Goal: Information Seeking & Learning: Learn about a topic

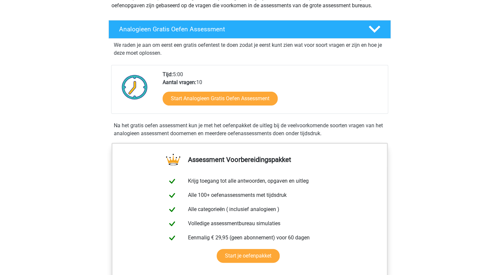
scroll to position [99, 0]
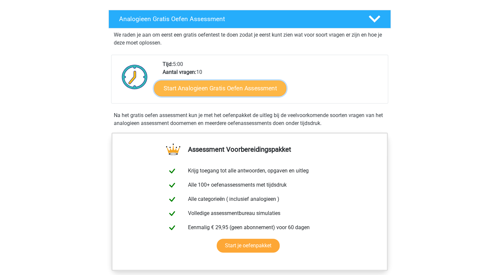
click at [222, 92] on link "Start Analogieen Gratis Oefen Assessment" at bounding box center [220, 88] width 132 height 16
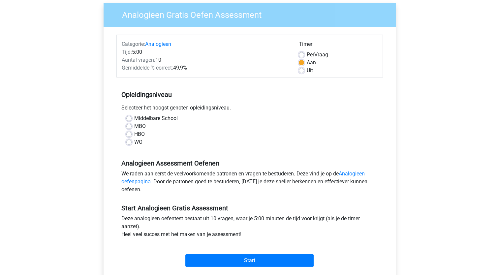
scroll to position [66, 0]
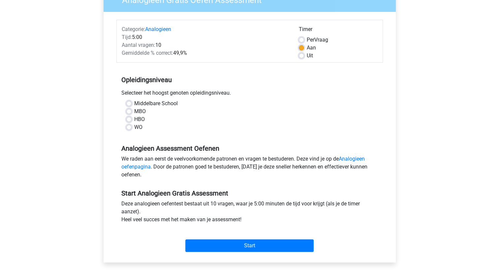
click at [134, 127] on label "WO" at bounding box center [138, 127] width 8 height 8
click at [130, 127] on input "WO" at bounding box center [128, 126] width 5 height 7
radio input "true"
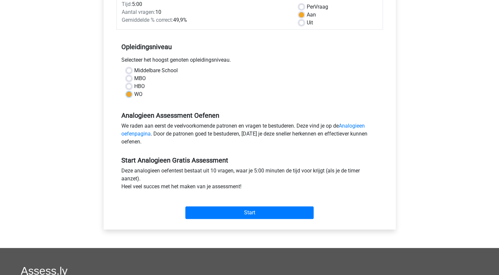
scroll to position [132, 0]
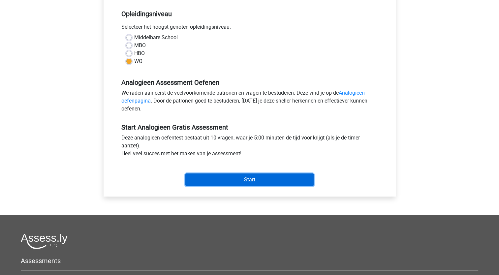
click at [231, 180] on input "Start" at bounding box center [249, 179] width 128 height 13
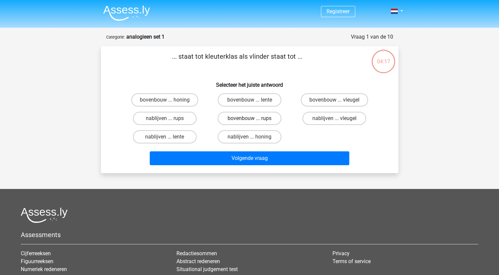
click at [234, 122] on label "bovenbouw ... rups" at bounding box center [250, 118] width 64 height 13
click at [249, 122] on input "bovenbouw ... rups" at bounding box center [251, 120] width 4 height 4
radio input "true"
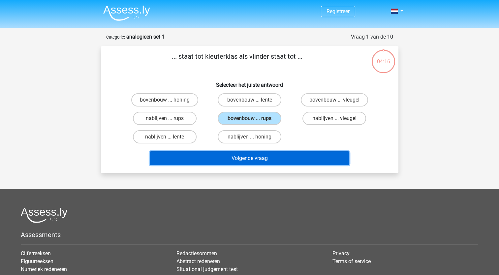
click at [252, 161] on button "Volgende vraag" at bounding box center [249, 158] width 199 height 14
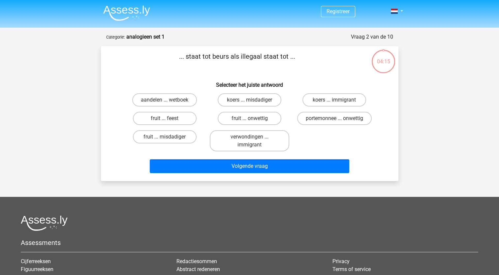
scroll to position [33, 0]
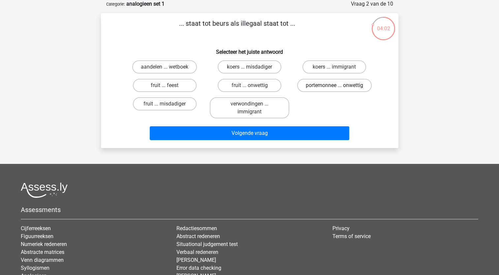
click at [315, 81] on label "portemonnee ... onwettig" at bounding box center [334, 85] width 75 height 13
click at [334, 85] on input "portemonnee ... onwettig" at bounding box center [336, 87] width 4 height 4
radio input "true"
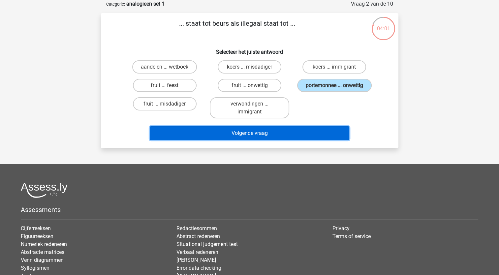
click at [296, 131] on button "Volgende vraag" at bounding box center [249, 133] width 199 height 14
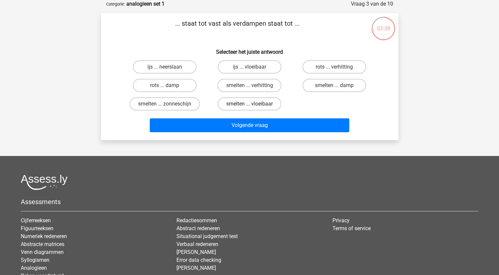
click at [238, 103] on label "smelten ... vloeibaar" at bounding box center [250, 103] width 64 height 13
click at [249, 104] on input "smelten ... vloeibaar" at bounding box center [251, 106] width 4 height 4
radio input "true"
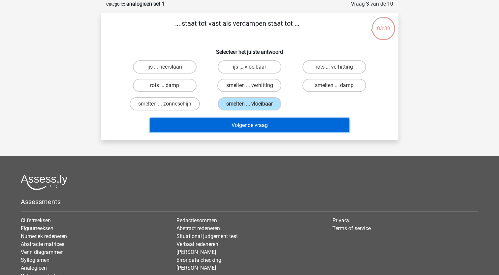
click at [243, 128] on button "Volgende vraag" at bounding box center [249, 125] width 199 height 14
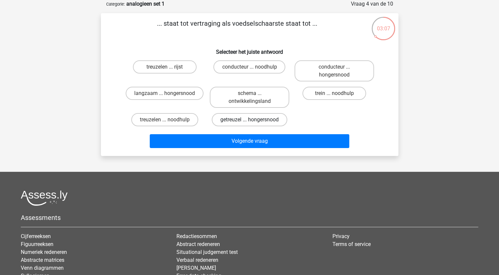
click at [223, 118] on label "getreuzel ... hongersnood" at bounding box center [250, 119] width 76 height 13
click at [249, 120] on input "getreuzel ... hongersnood" at bounding box center [251, 122] width 4 height 4
radio input "true"
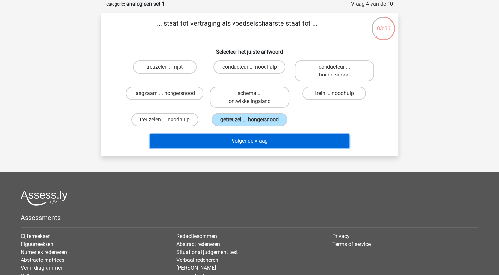
click at [243, 142] on button "Volgende vraag" at bounding box center [249, 141] width 199 height 14
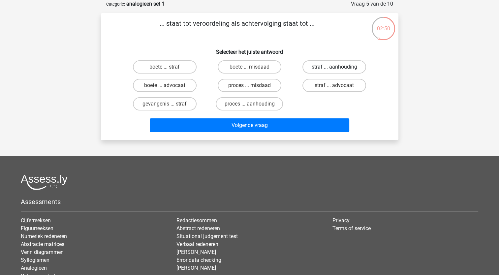
click at [330, 69] on label "straf ... aanhouding" at bounding box center [334, 66] width 64 height 13
click at [334, 69] on input "straf ... aanhouding" at bounding box center [336, 69] width 4 height 4
radio input "true"
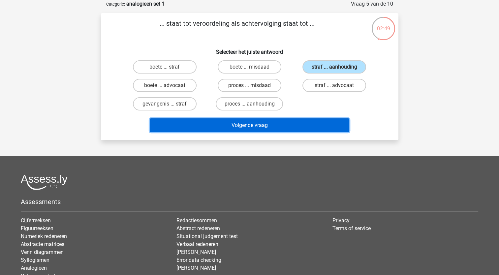
click at [289, 127] on button "Volgende vraag" at bounding box center [249, 125] width 199 height 14
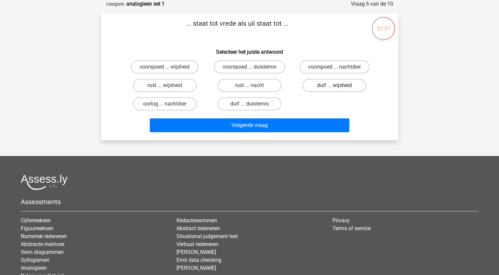
click at [326, 84] on label "duif ... wijsheid" at bounding box center [334, 85] width 64 height 13
click at [334, 85] on input "duif ... wijsheid" at bounding box center [336, 87] width 4 height 4
radio input "true"
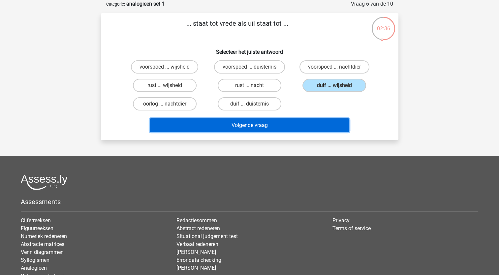
drag, startPoint x: 293, startPoint y: 123, endPoint x: 289, endPoint y: 124, distance: 4.6
click at [293, 124] on button "Volgende vraag" at bounding box center [249, 125] width 199 height 14
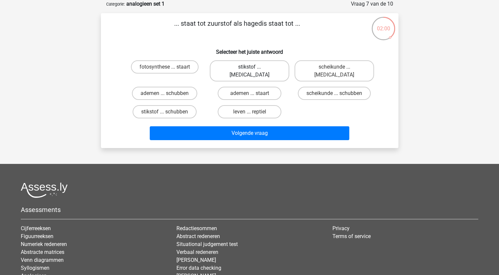
click at [262, 66] on label "stikstof ... krokodil" at bounding box center [249, 70] width 79 height 21
click at [254, 67] on input "stikstof ... krokodil" at bounding box center [251, 69] width 4 height 4
radio input "true"
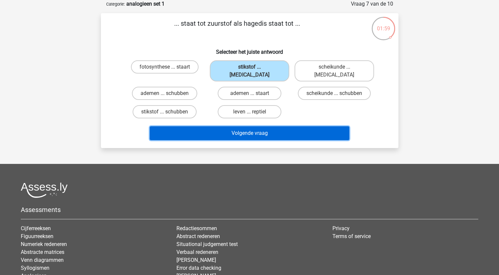
click at [260, 126] on button "Volgende vraag" at bounding box center [249, 133] width 199 height 14
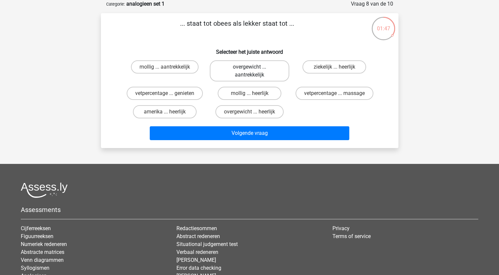
click at [236, 71] on label "overgewicht ... aantrekkelijk" at bounding box center [249, 70] width 79 height 21
click at [249, 71] on input "overgewicht ... aantrekkelijk" at bounding box center [251, 69] width 4 height 4
radio input "true"
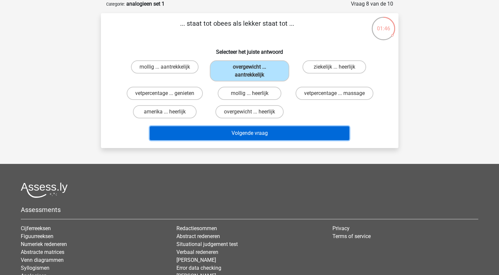
click at [248, 132] on button "Volgende vraag" at bounding box center [249, 133] width 199 height 14
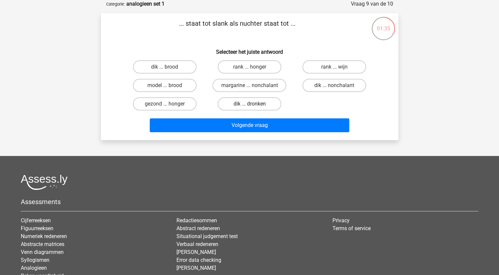
click at [245, 107] on label "dik ... dronken" at bounding box center [250, 103] width 64 height 13
click at [249, 107] on input "dik ... dronken" at bounding box center [251, 106] width 4 height 4
radio input "true"
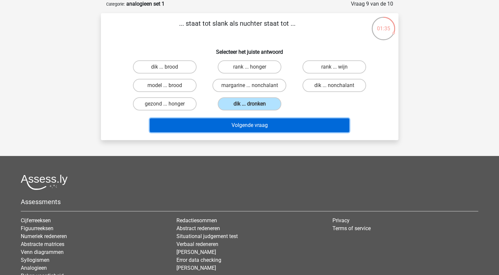
click at [247, 125] on button "Volgende vraag" at bounding box center [249, 125] width 199 height 14
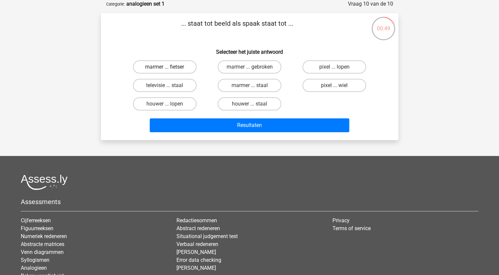
click at [183, 70] on label "marmer ... fietser" at bounding box center [165, 66] width 64 height 13
click at [169, 70] on input "marmer ... fietser" at bounding box center [167, 69] width 4 height 4
radio input "true"
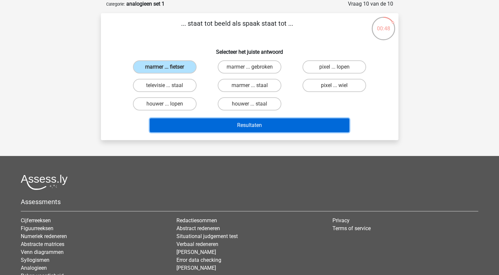
click at [219, 122] on button "Resultaten" at bounding box center [249, 125] width 199 height 14
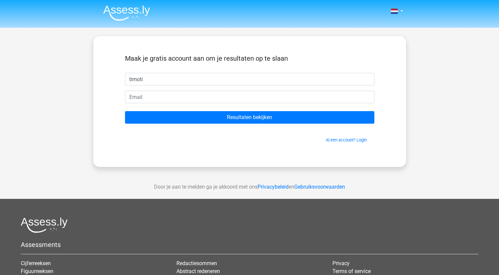
type input "timoti"
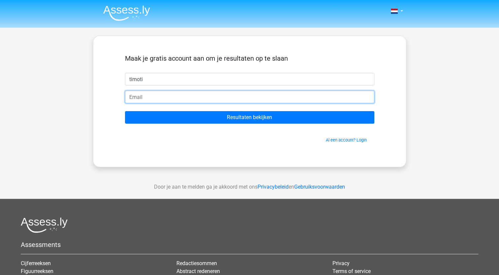
click at [181, 97] on input "email" at bounding box center [249, 97] width 249 height 13
type input "tim_a_meijer@hotmail.com"
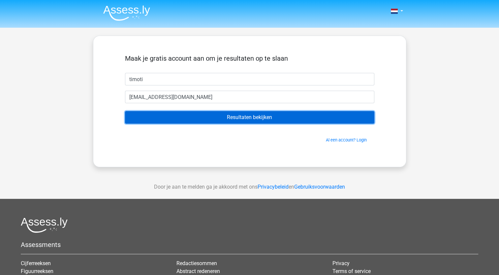
click at [229, 121] on input "Resultaten bekijken" at bounding box center [249, 117] width 249 height 13
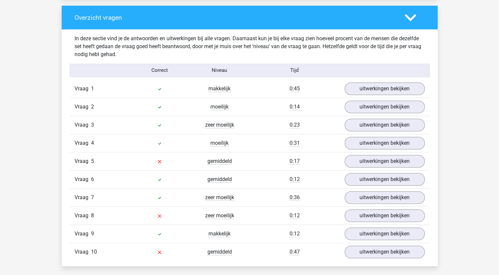
scroll to position [528, 0]
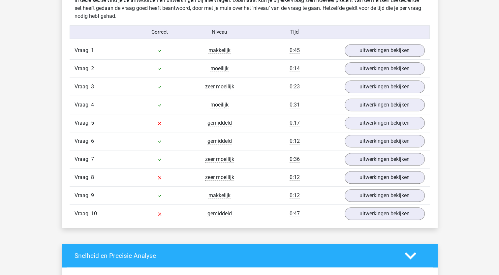
click at [373, 57] on div "Vraag 1 makkelijk 0:45 uitwerkingen bekijken" at bounding box center [250, 51] width 360 height 18
click at [373, 51] on link "uitwerkingen bekijken" at bounding box center [384, 50] width 92 height 15
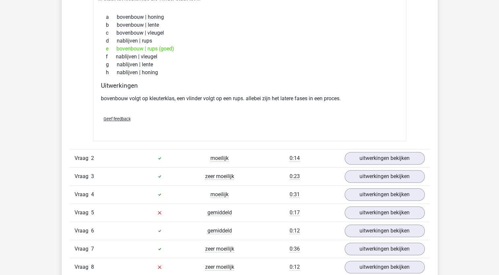
scroll to position [626, 0]
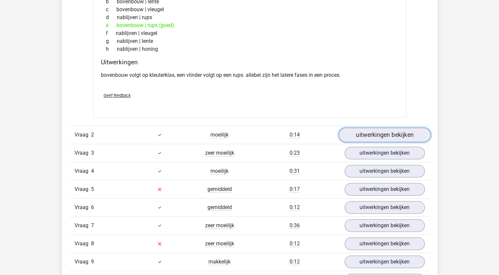
click at [362, 136] on link "uitwerkingen bekijken" at bounding box center [384, 135] width 92 height 15
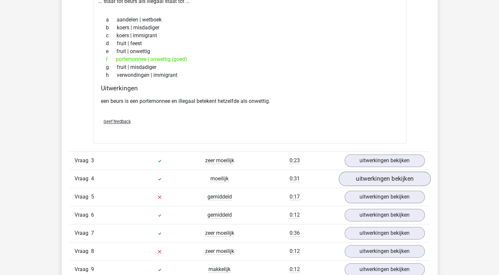
scroll to position [791, 0]
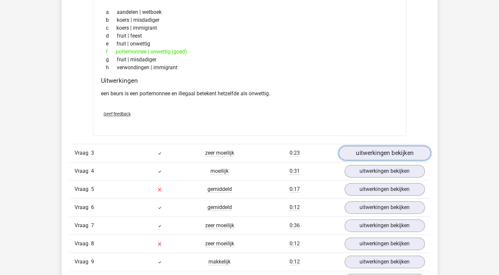
click at [369, 154] on link "uitwerkingen bekijken" at bounding box center [384, 153] width 92 height 15
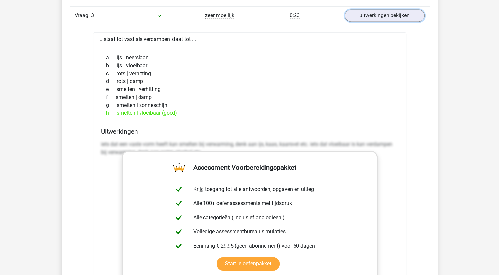
scroll to position [890, 0]
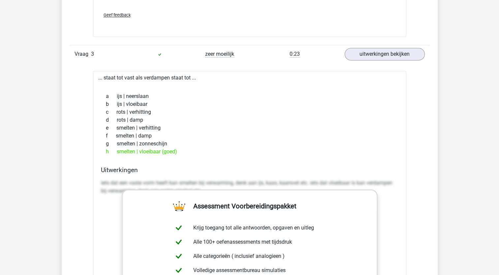
click at [281, 122] on div "d rots | damp" at bounding box center [249, 120] width 297 height 8
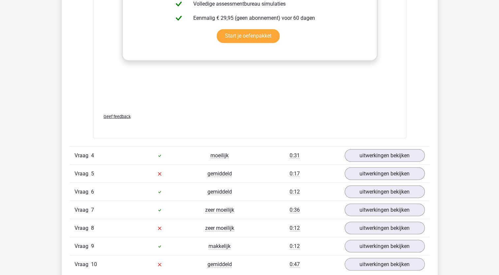
scroll to position [1154, 0]
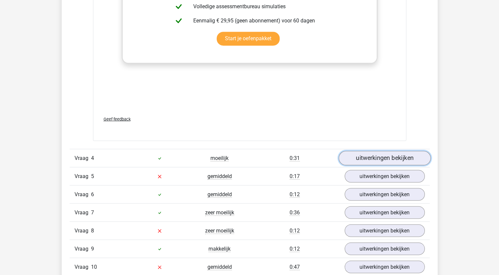
click at [376, 158] on link "uitwerkingen bekijken" at bounding box center [384, 158] width 92 height 15
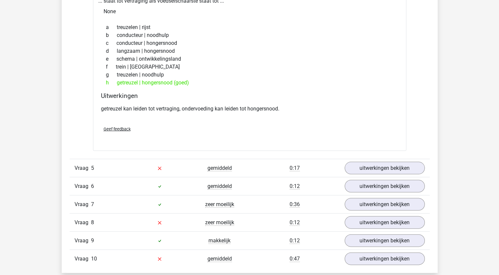
scroll to position [1352, 0]
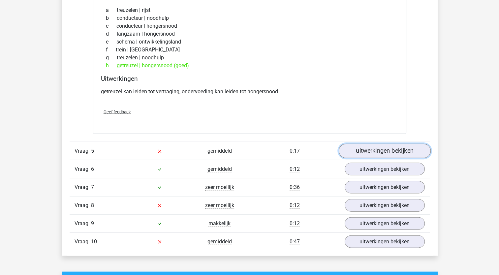
click at [373, 152] on link "uitwerkingen bekijken" at bounding box center [384, 151] width 92 height 15
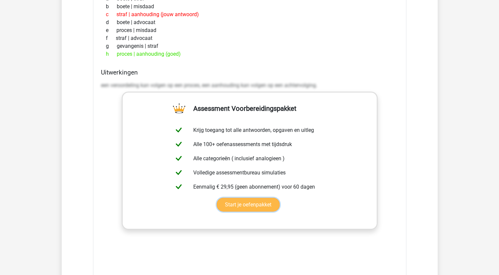
scroll to position [1550, 0]
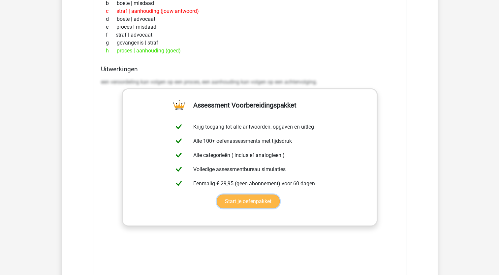
click at [248, 199] on link "Start je oefenpakket" at bounding box center [248, 202] width 63 height 14
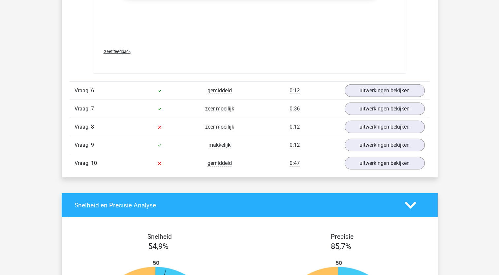
scroll to position [1781, 0]
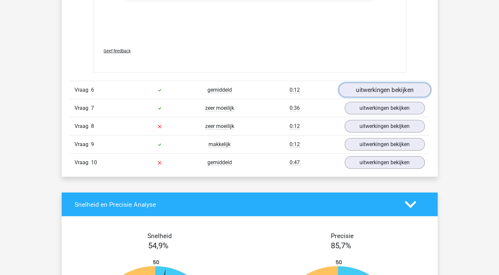
click at [364, 92] on link "uitwerkingen bekijken" at bounding box center [384, 90] width 92 height 15
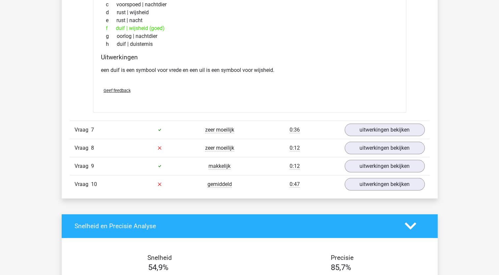
scroll to position [1945, 0]
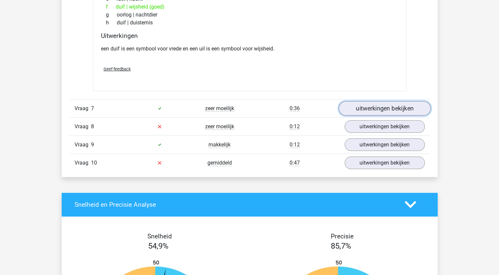
click at [368, 104] on link "uitwerkingen bekijken" at bounding box center [384, 108] width 92 height 15
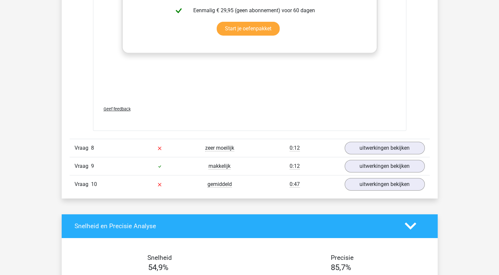
scroll to position [2275, 0]
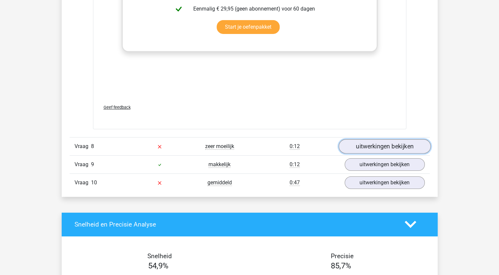
click at [364, 142] on link "uitwerkingen bekijken" at bounding box center [384, 146] width 92 height 15
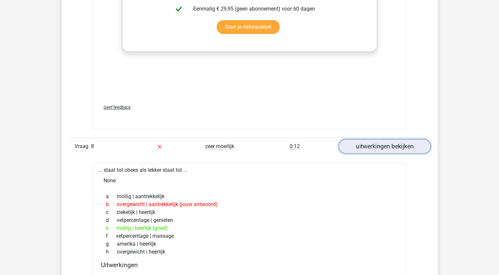
click at [371, 143] on link "uitwerkingen bekijken" at bounding box center [384, 146] width 92 height 15
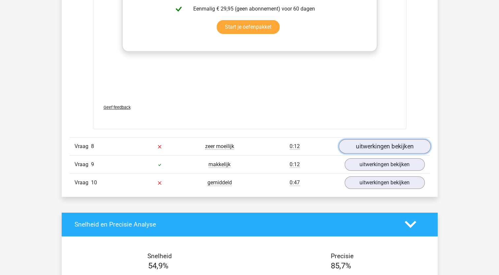
click at [371, 143] on link "uitwerkingen bekijken" at bounding box center [384, 146] width 92 height 15
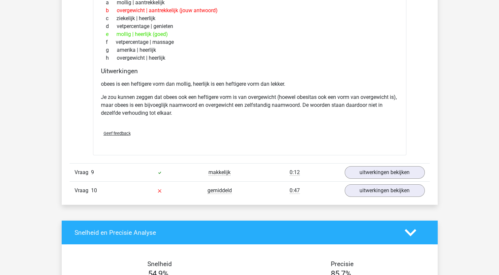
scroll to position [2473, 0]
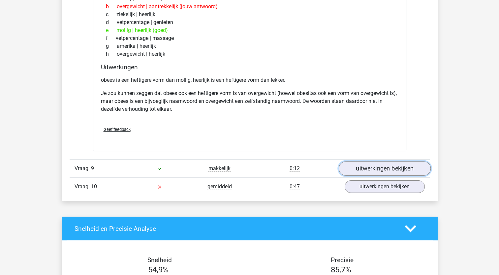
click at [371, 162] on link "uitwerkingen bekijken" at bounding box center [384, 168] width 92 height 15
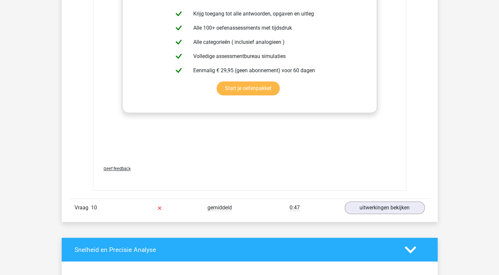
scroll to position [2803, 0]
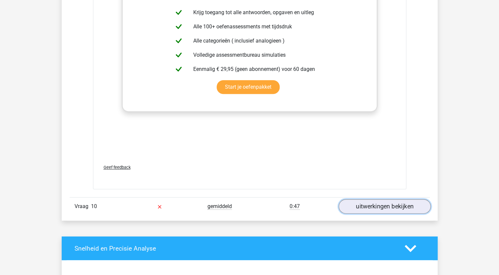
click at [375, 205] on link "uitwerkingen bekijken" at bounding box center [384, 206] width 92 height 15
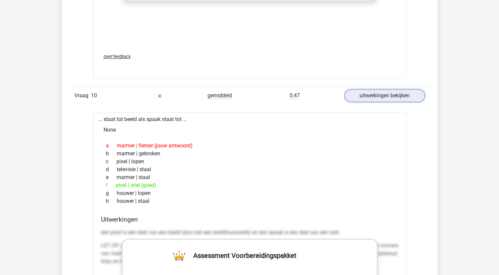
scroll to position [2935, 0]
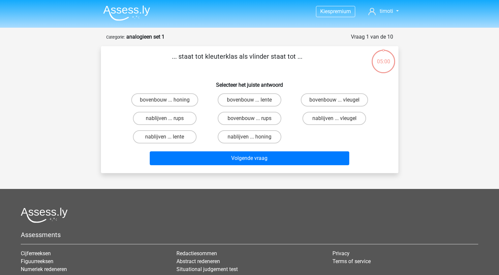
scroll to position [33, 0]
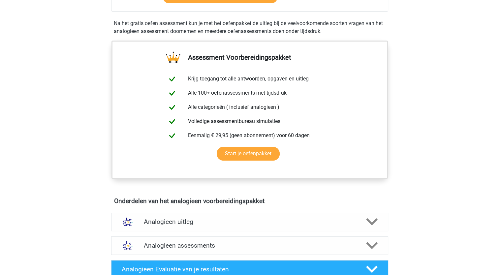
scroll to position [132, 0]
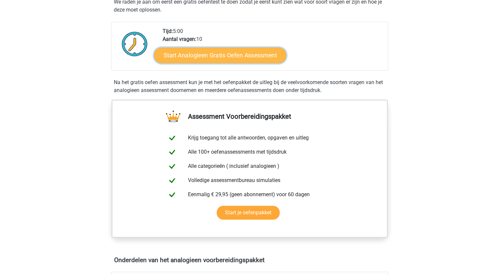
click at [208, 57] on link "Start Analogieen Gratis Oefen Assessment" at bounding box center [220, 55] width 132 height 16
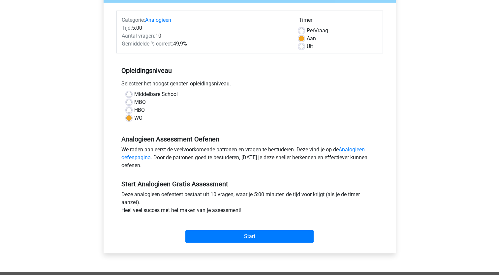
scroll to position [132, 0]
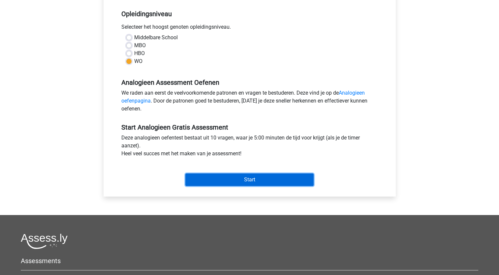
click at [212, 175] on input "Start" at bounding box center [249, 179] width 128 height 13
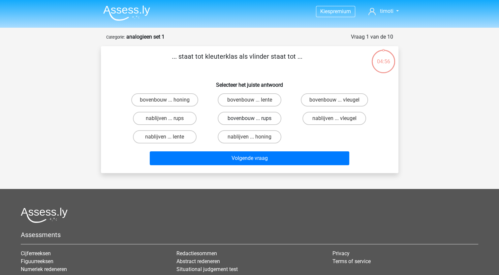
click at [272, 117] on label "bovenbouw ... rups" at bounding box center [250, 118] width 64 height 13
click at [254, 118] on input "bovenbouw ... rups" at bounding box center [251, 120] width 4 height 4
radio input "true"
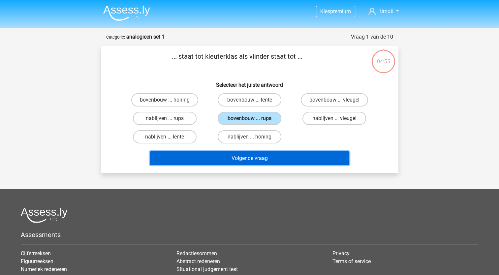
click at [259, 156] on button "Volgende vraag" at bounding box center [249, 158] width 199 height 14
